Goal: Transaction & Acquisition: Obtain resource

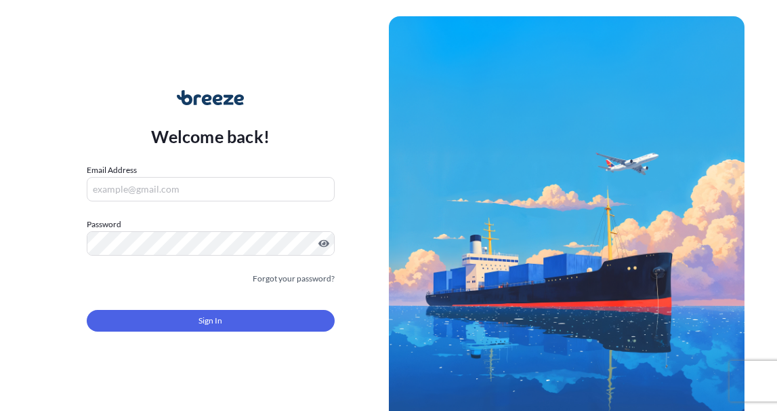
click at [151, 191] on input "Email Address" at bounding box center [211, 189] width 248 height 24
type input "[EMAIL_ADDRESS][DOMAIN_NAME]"
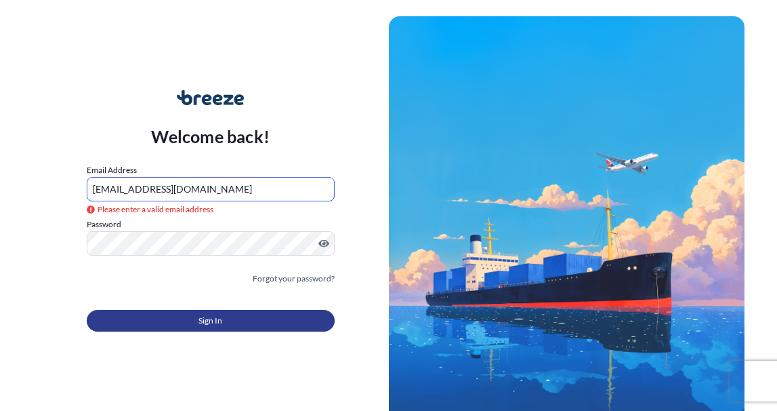
click at [209, 317] on span "Sign In" at bounding box center [211, 321] width 24 height 14
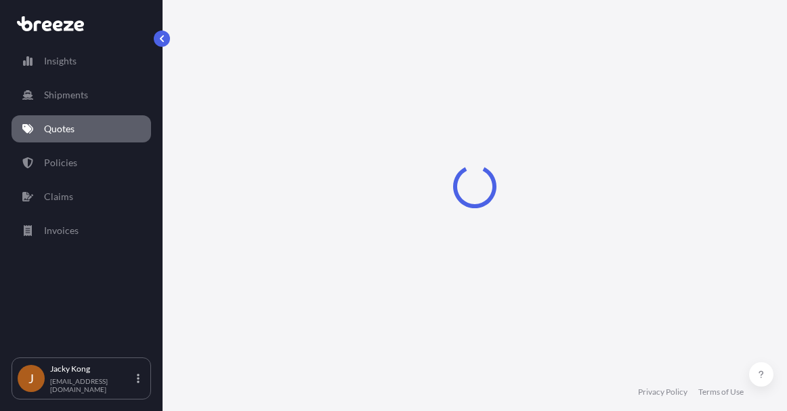
select select "Road"
select select "Air"
select select "Road"
select select "4"
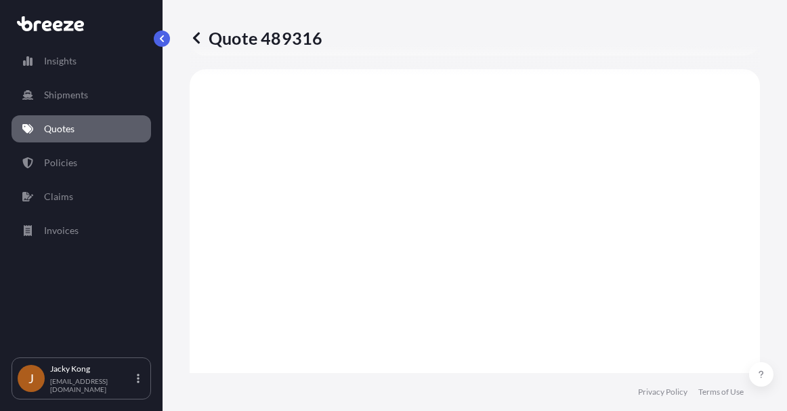
scroll to position [674, 0]
click at [93, 91] on link "Shipments" at bounding box center [82, 94] width 140 height 27
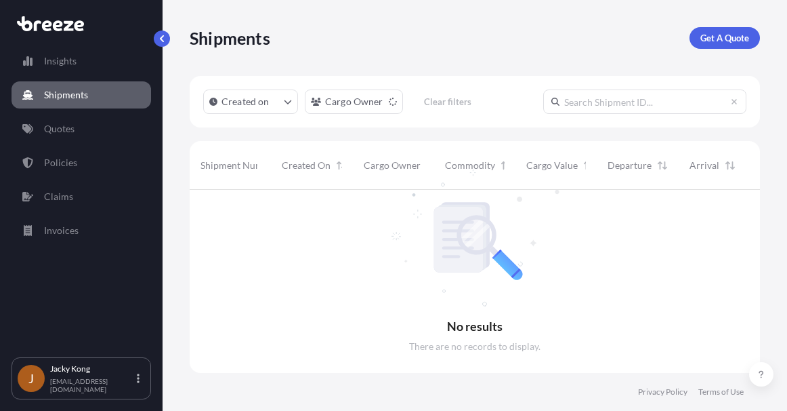
scroll to position [222, 560]
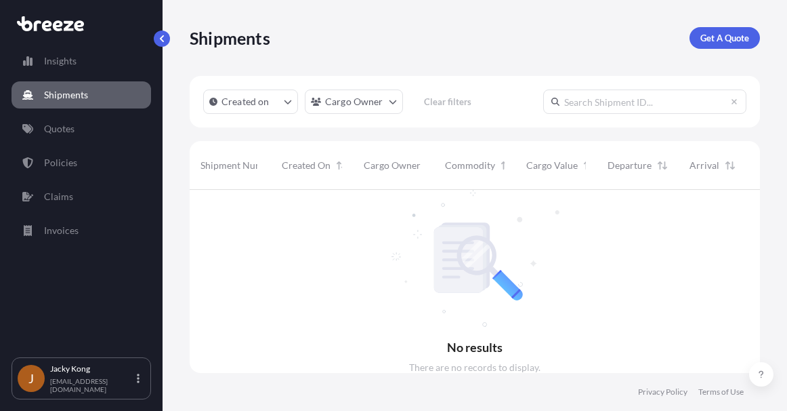
click at [456, 58] on div "Shipments Get A Quote" at bounding box center [475, 38] width 571 height 76
click at [85, 167] on link "Policies" at bounding box center [82, 162] width 140 height 27
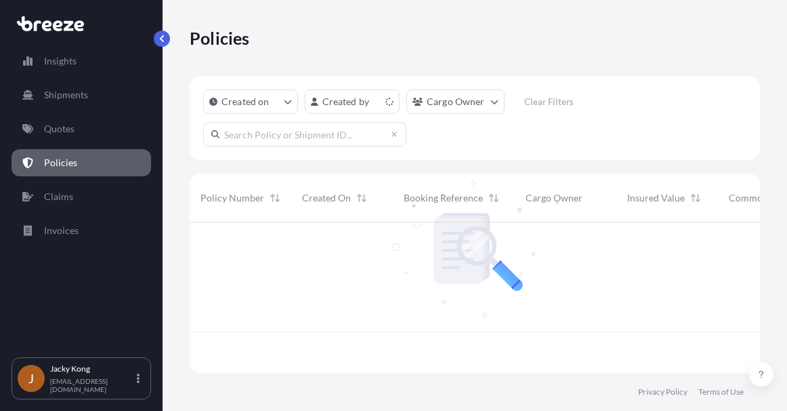
scroll to position [148, 560]
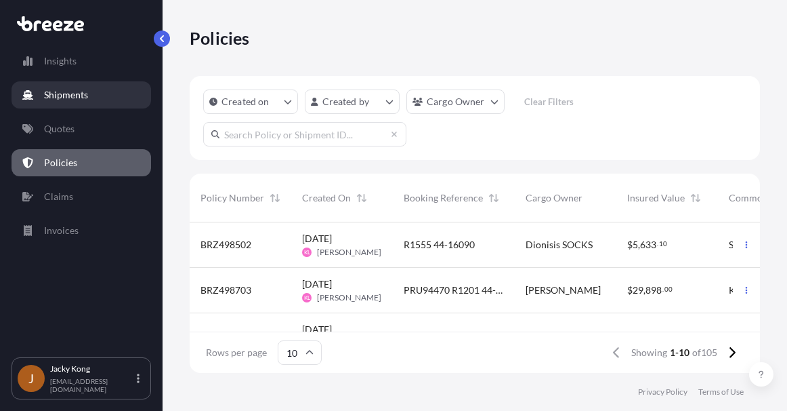
click at [100, 97] on link "Shipments" at bounding box center [82, 94] width 140 height 27
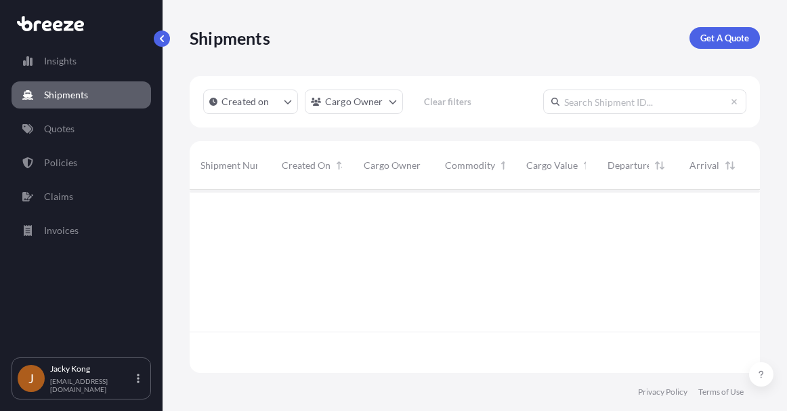
scroll to position [222, 560]
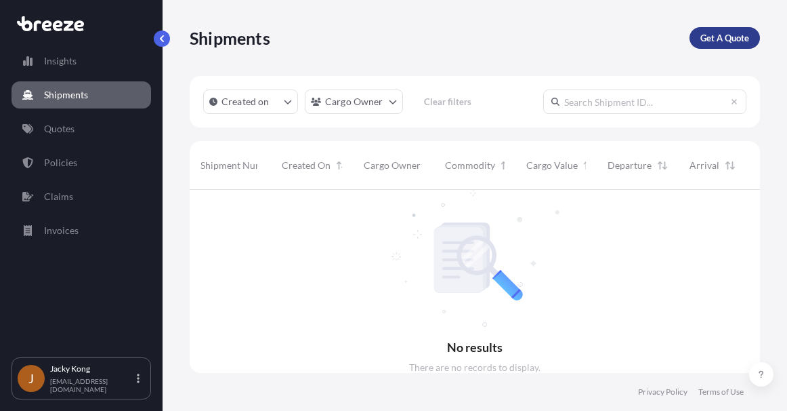
click at [733, 42] on p "Get A Quote" at bounding box center [725, 38] width 49 height 14
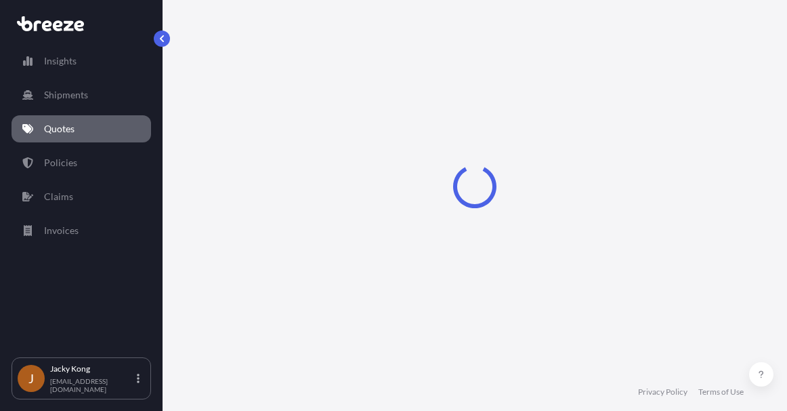
scroll to position [22, 0]
select select "Sea"
select select "1"
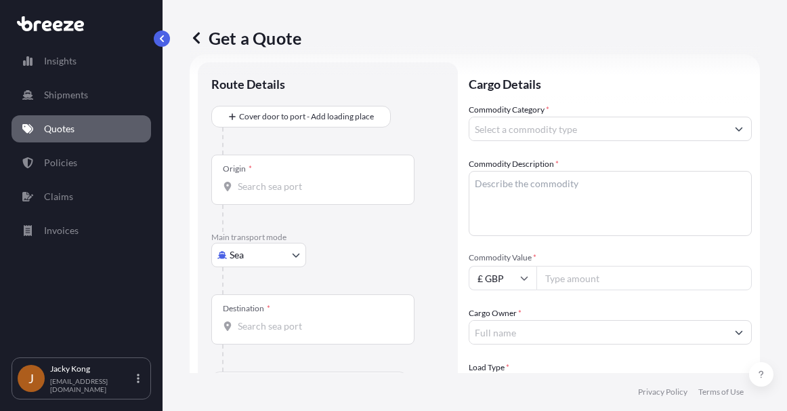
click at [264, 179] on div "Origin *" at bounding box center [312, 180] width 203 height 50
click at [264, 180] on input "Origin *" at bounding box center [318, 187] width 160 height 14
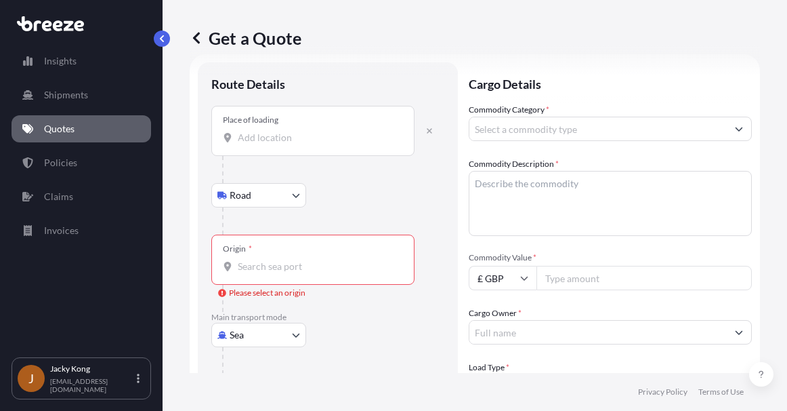
click at [285, 139] on input "Place of loading" at bounding box center [318, 138] width 160 height 14
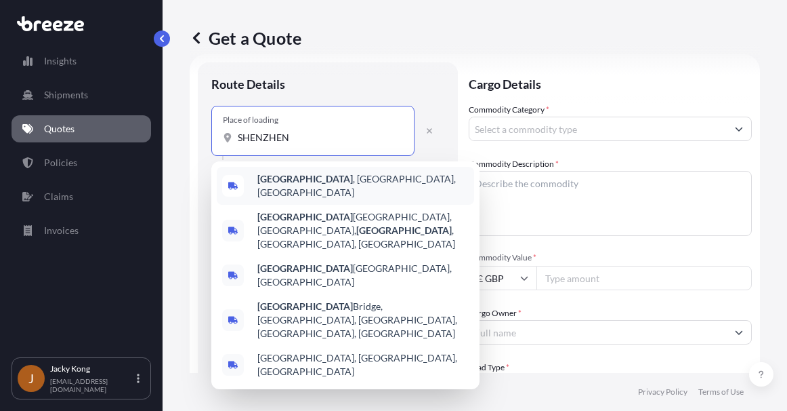
click at [304, 183] on span "[GEOGRAPHIC_DATA] , [GEOGRAPHIC_DATA], [GEOGRAPHIC_DATA]" at bounding box center [363, 185] width 211 height 27
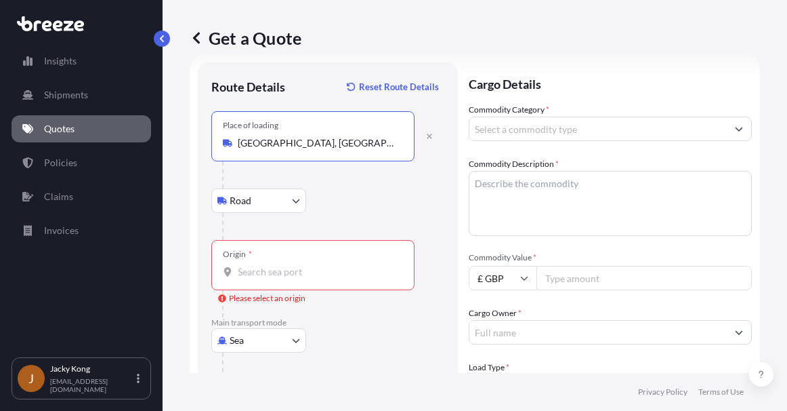
type input "[GEOGRAPHIC_DATA], [GEOGRAPHIC_DATA], [GEOGRAPHIC_DATA]"
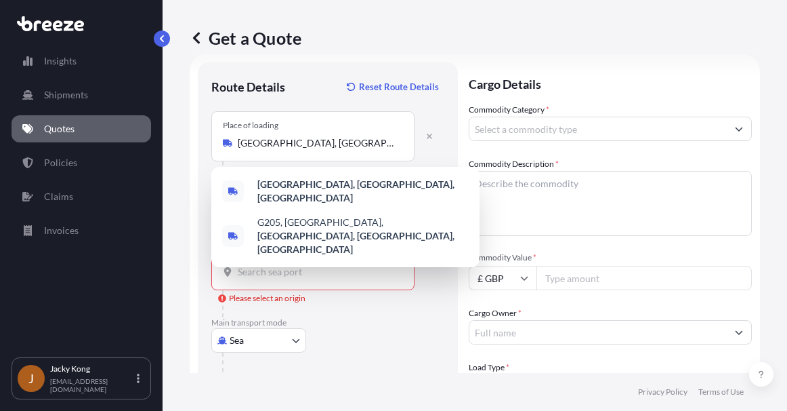
click at [391, 312] on div at bounding box center [318, 303] width 192 height 27
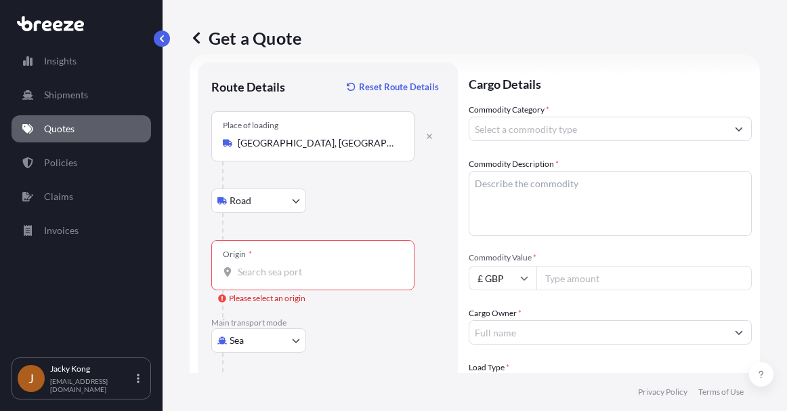
click at [278, 201] on body "2 options available. Insights Shipments Quotes Policies Claims Invoices J Jacky…" at bounding box center [393, 205] width 787 height 411
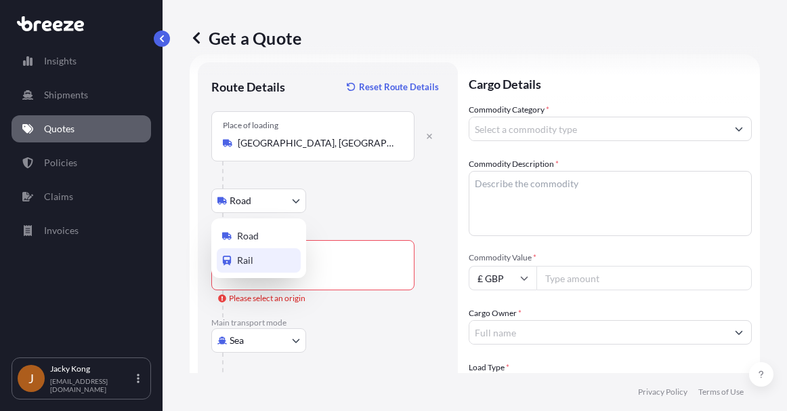
click at [267, 258] on div "Rail" at bounding box center [259, 260] width 84 height 24
select select "Rail"
click at [266, 201] on body "2 options available. Insights Shipments Quotes Policies Claims Invoices J Jacky…" at bounding box center [393, 205] width 787 height 411
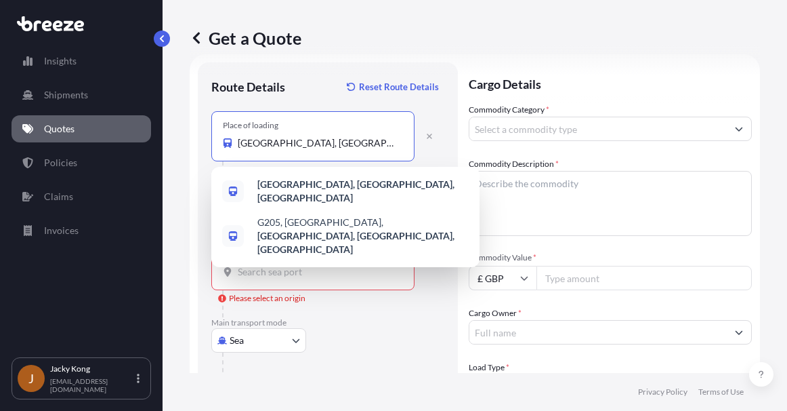
click at [346, 142] on input "[GEOGRAPHIC_DATA], [GEOGRAPHIC_DATA], [GEOGRAPHIC_DATA]" at bounding box center [318, 143] width 160 height 14
click at [431, 139] on icon "button" at bounding box center [430, 136] width 8 height 8
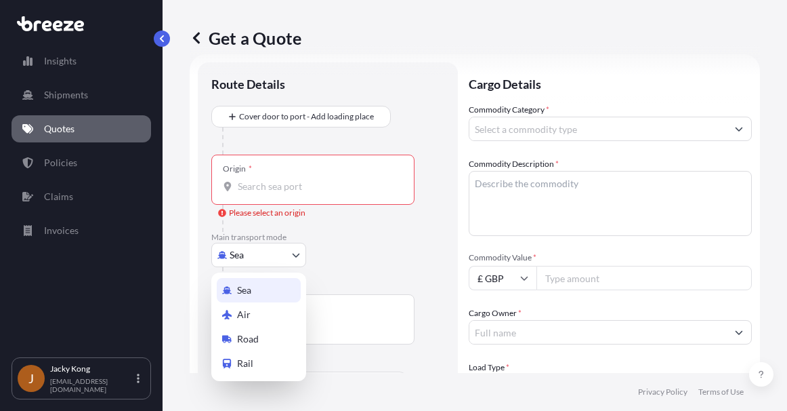
click at [260, 261] on body "2 options available. Insights Shipments Quotes Policies Claims Invoices J Jacky…" at bounding box center [393, 205] width 787 height 411
click at [260, 313] on div "Air" at bounding box center [259, 314] width 84 height 24
select select "Air"
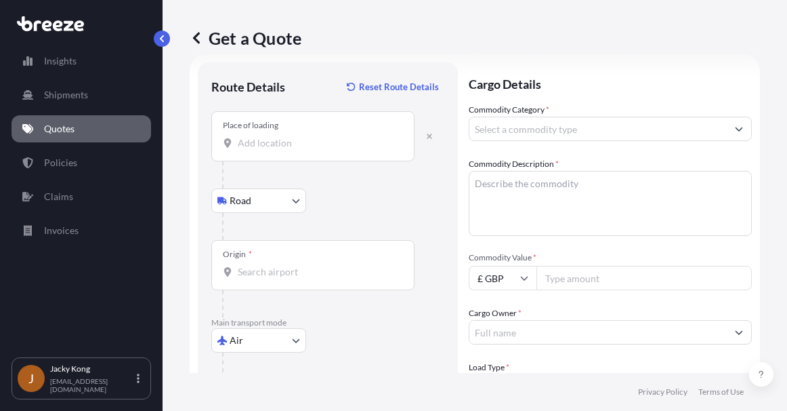
click at [312, 144] on input "Place of loading" at bounding box center [318, 143] width 160 height 14
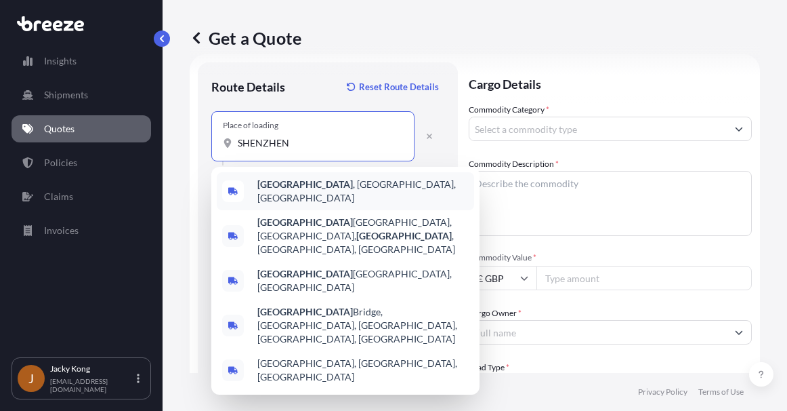
click at [321, 183] on span "[GEOGRAPHIC_DATA] , [GEOGRAPHIC_DATA], [GEOGRAPHIC_DATA]" at bounding box center [363, 191] width 211 height 27
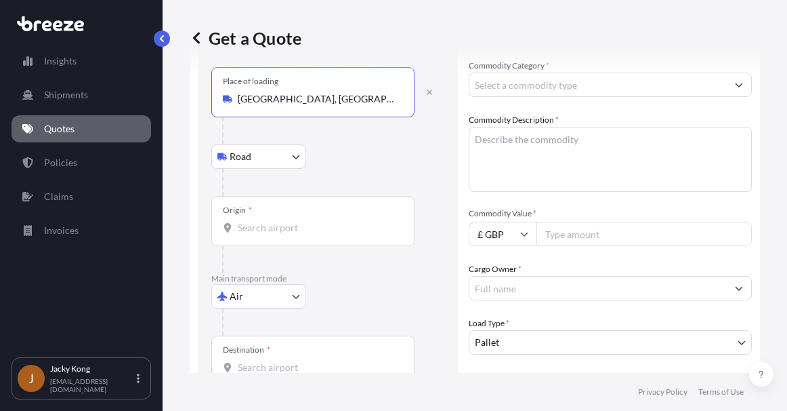
scroll to position [89, 0]
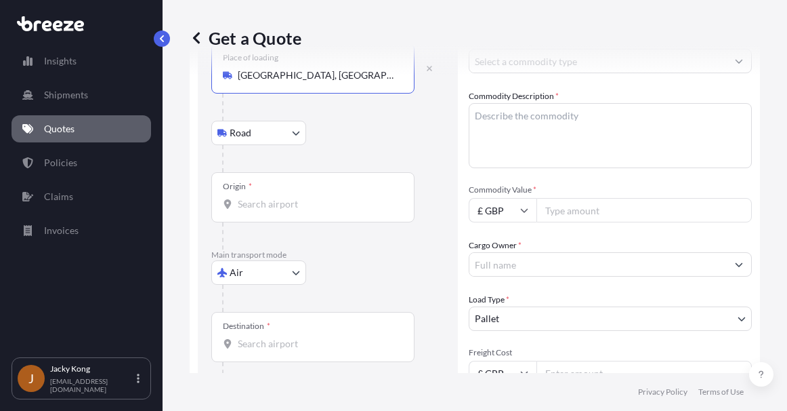
type input "[GEOGRAPHIC_DATA], [GEOGRAPHIC_DATA], [GEOGRAPHIC_DATA]"
click at [310, 199] on input "Origin *" at bounding box center [318, 204] width 160 height 14
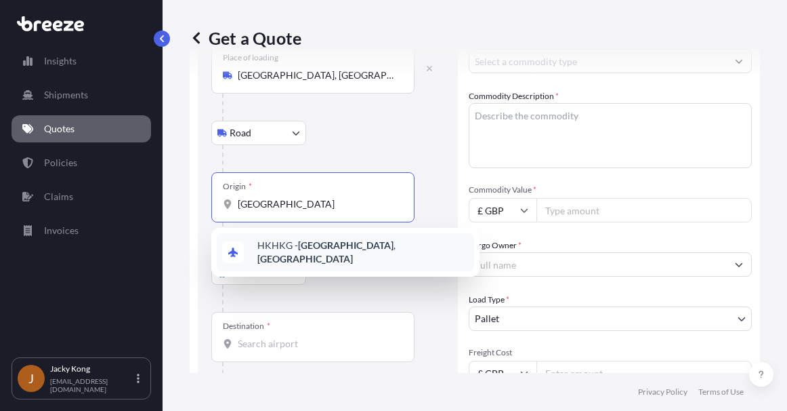
click at [281, 254] on span "HKHKG - [GEOGRAPHIC_DATA] , [GEOGRAPHIC_DATA]" at bounding box center [363, 252] width 211 height 27
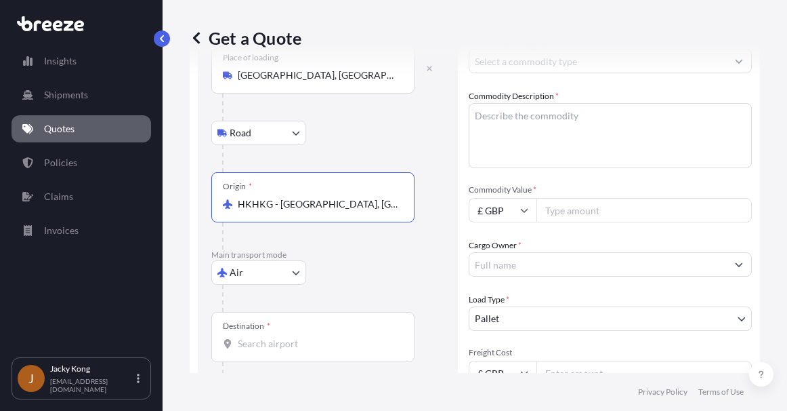
type input "HKHKG - [GEOGRAPHIC_DATA], [GEOGRAPHIC_DATA]"
click at [367, 267] on div "Air Sea Air Road Rail" at bounding box center [327, 272] width 233 height 24
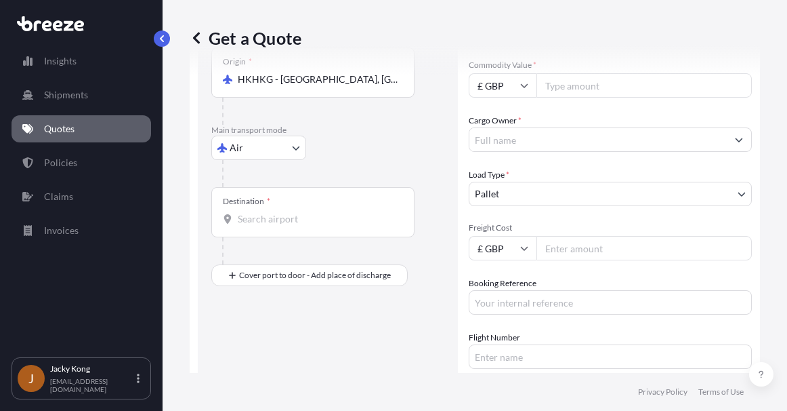
scroll to position [225, 0]
